Goal: Transaction & Acquisition: Purchase product/service

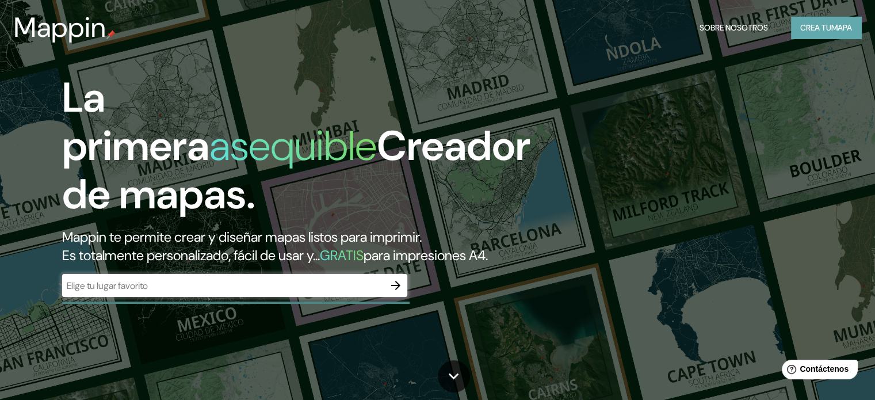
click at [820, 30] on font "Crea tu" at bounding box center [815, 27] width 31 height 10
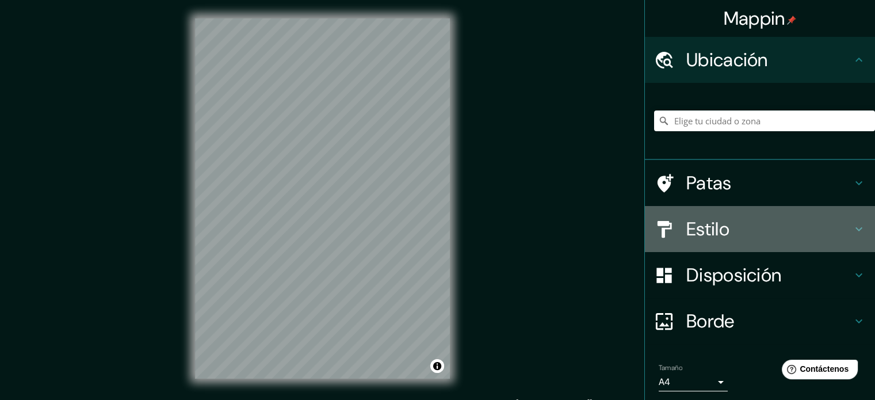
click at [720, 231] on font "Estilo" at bounding box center [707, 229] width 43 height 24
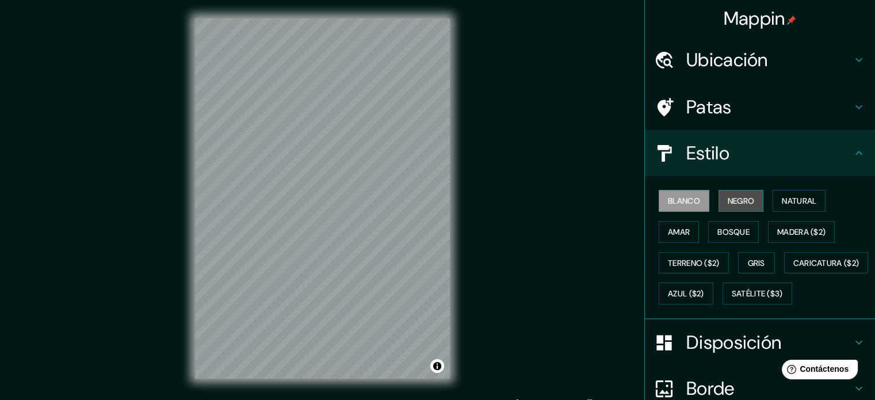
click at [728, 201] on font "Negro" at bounding box center [741, 201] width 27 height 10
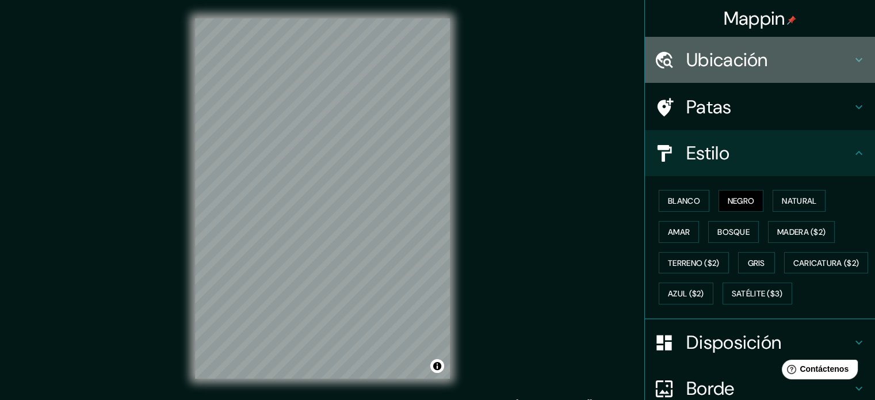
click at [712, 49] on font "Ubicación" at bounding box center [727, 60] width 82 height 24
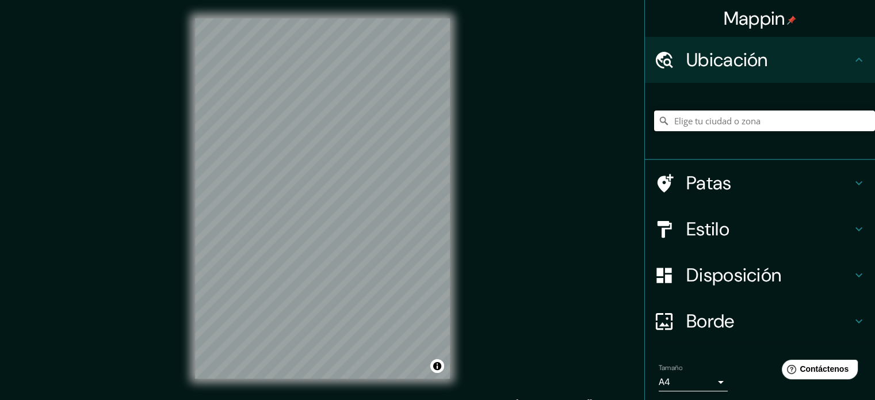
click at [741, 122] on input "Elige tu ciudad o zona" at bounding box center [764, 120] width 221 height 21
click at [734, 124] on input "Elige tu ciudad o zona" at bounding box center [764, 120] width 221 height 21
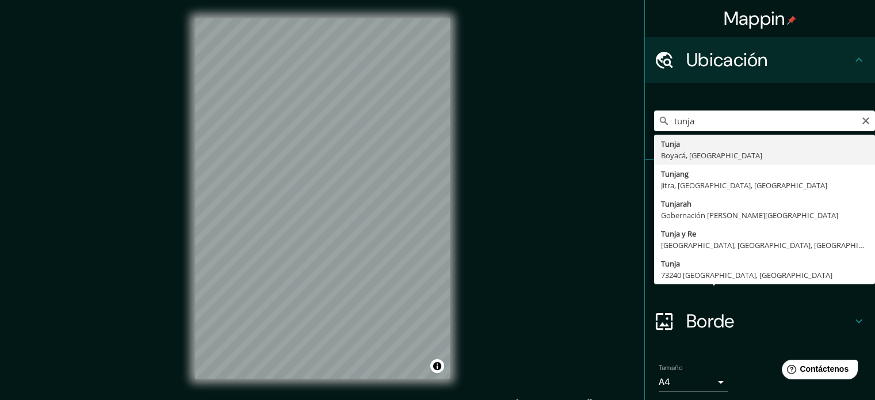
type input "Tunja, Boyacá, Colombia"
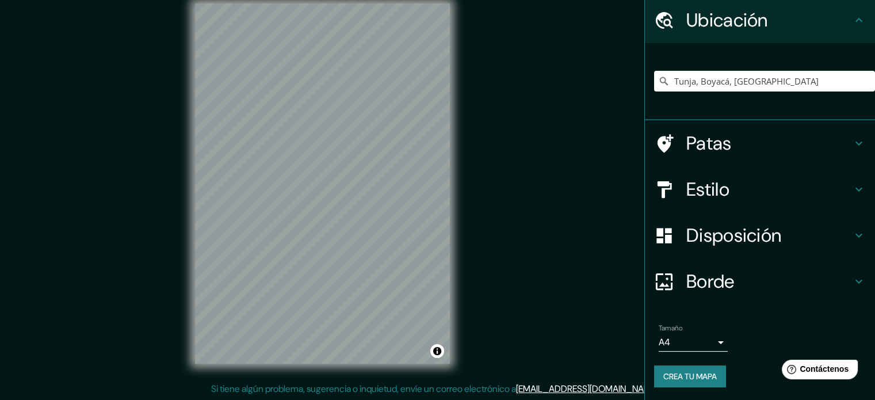
scroll to position [14, 0]
drag, startPoint x: 466, startPoint y: 183, endPoint x: 586, endPoint y: 307, distance: 171.3
click at [586, 307] on div "Mappin Ubicación Tunja, Boyacá, Colombia Patas Estilo Disposición Borde Elige u…" at bounding box center [437, 193] width 875 height 415
click at [686, 371] on font "Crea tu mapa" at bounding box center [689, 376] width 53 height 10
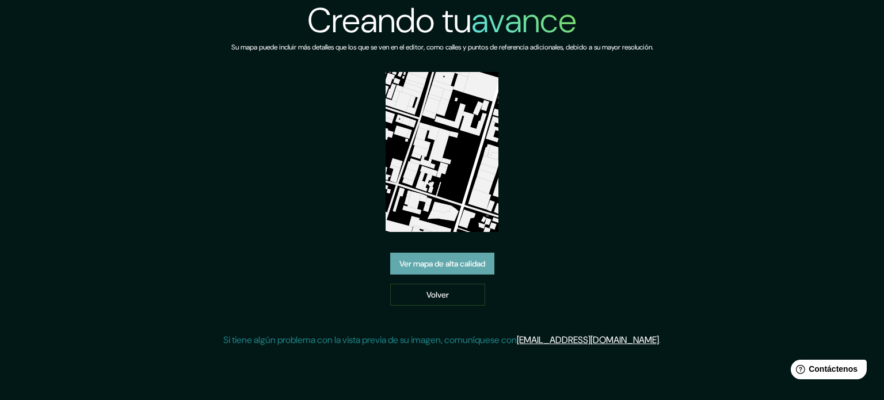
click at [475, 258] on font "Ver mapa de alta calidad" at bounding box center [442, 263] width 86 height 10
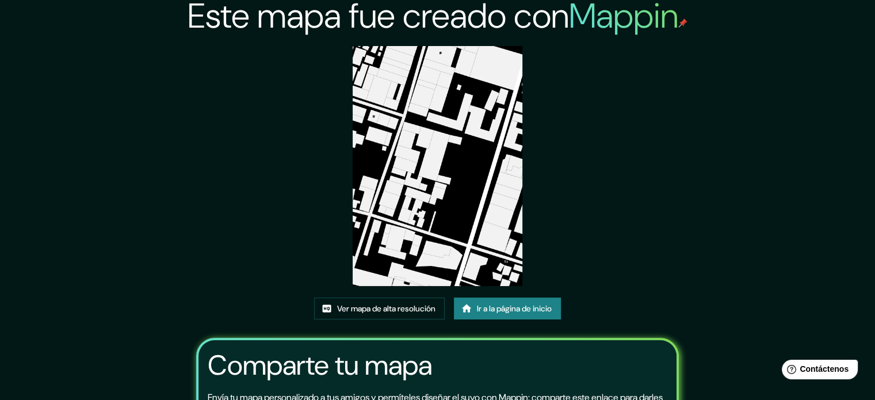
scroll to position [5, 0]
click at [400, 301] on font "Ver mapa de alta resolución" at bounding box center [386, 308] width 98 height 15
